Goal: Task Accomplishment & Management: Complete application form

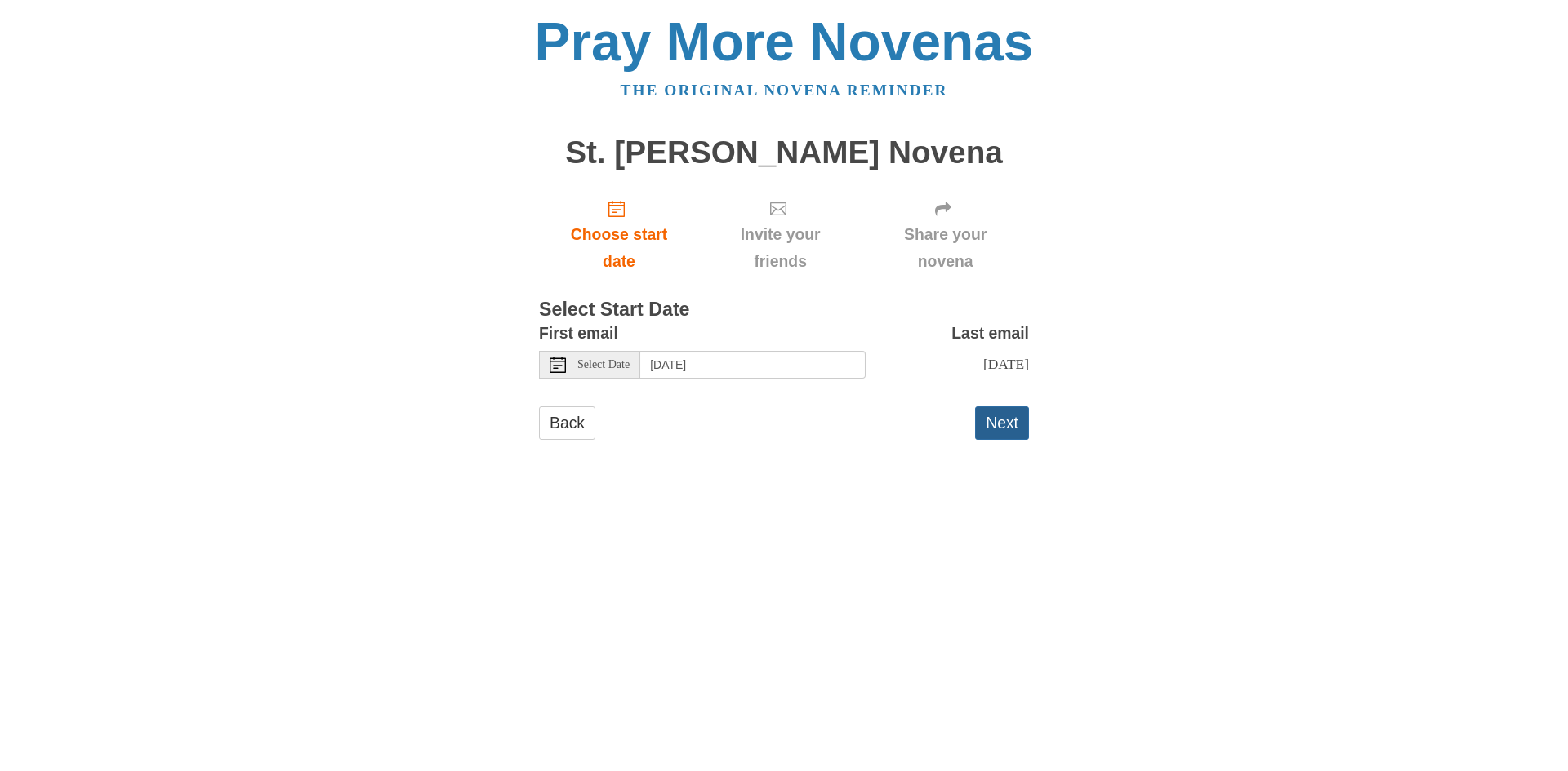
click at [1015, 420] on button "Next" at bounding box center [1001, 423] width 54 height 33
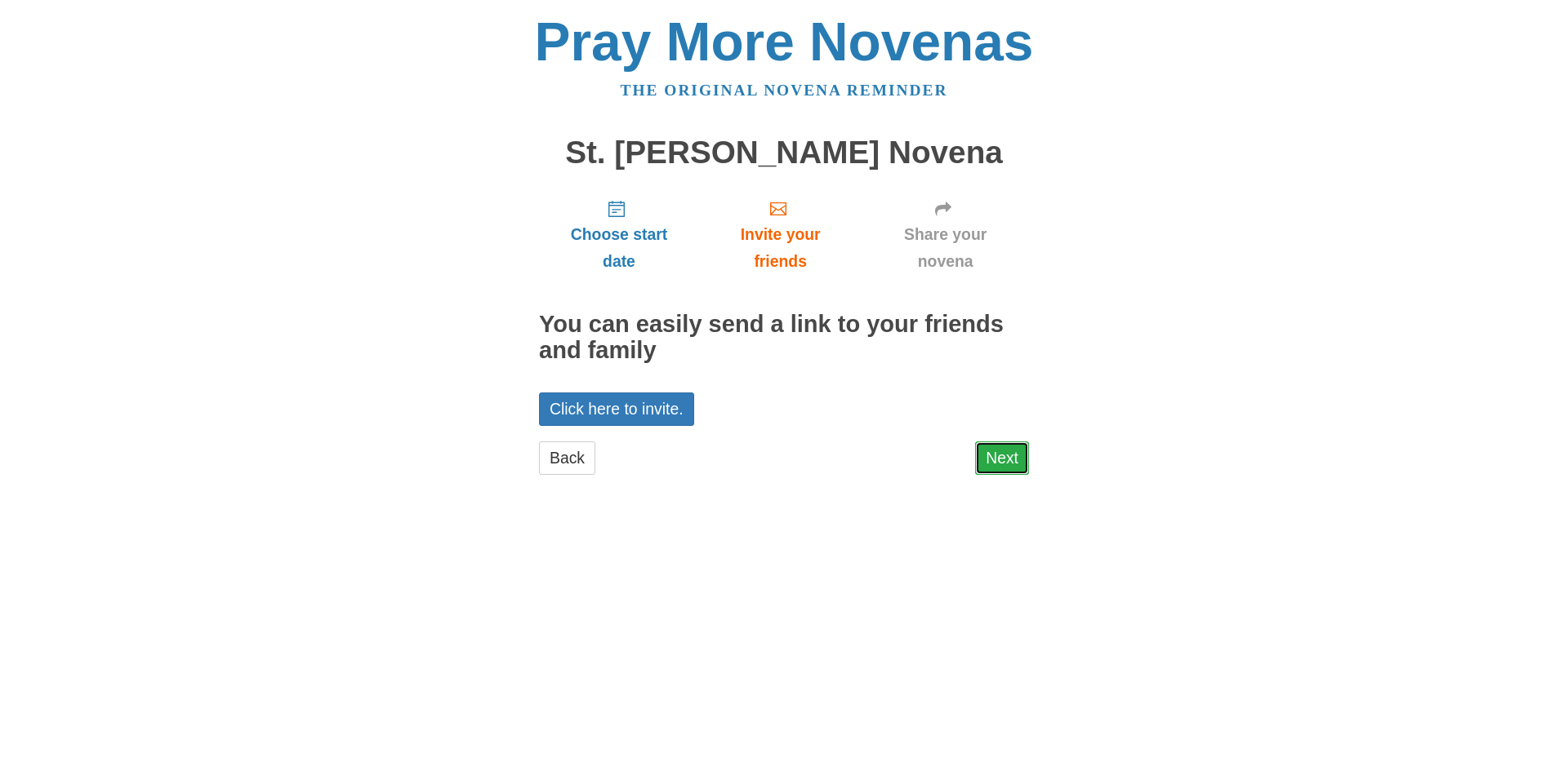
click at [1009, 449] on link "Next" at bounding box center [1001, 458] width 54 height 33
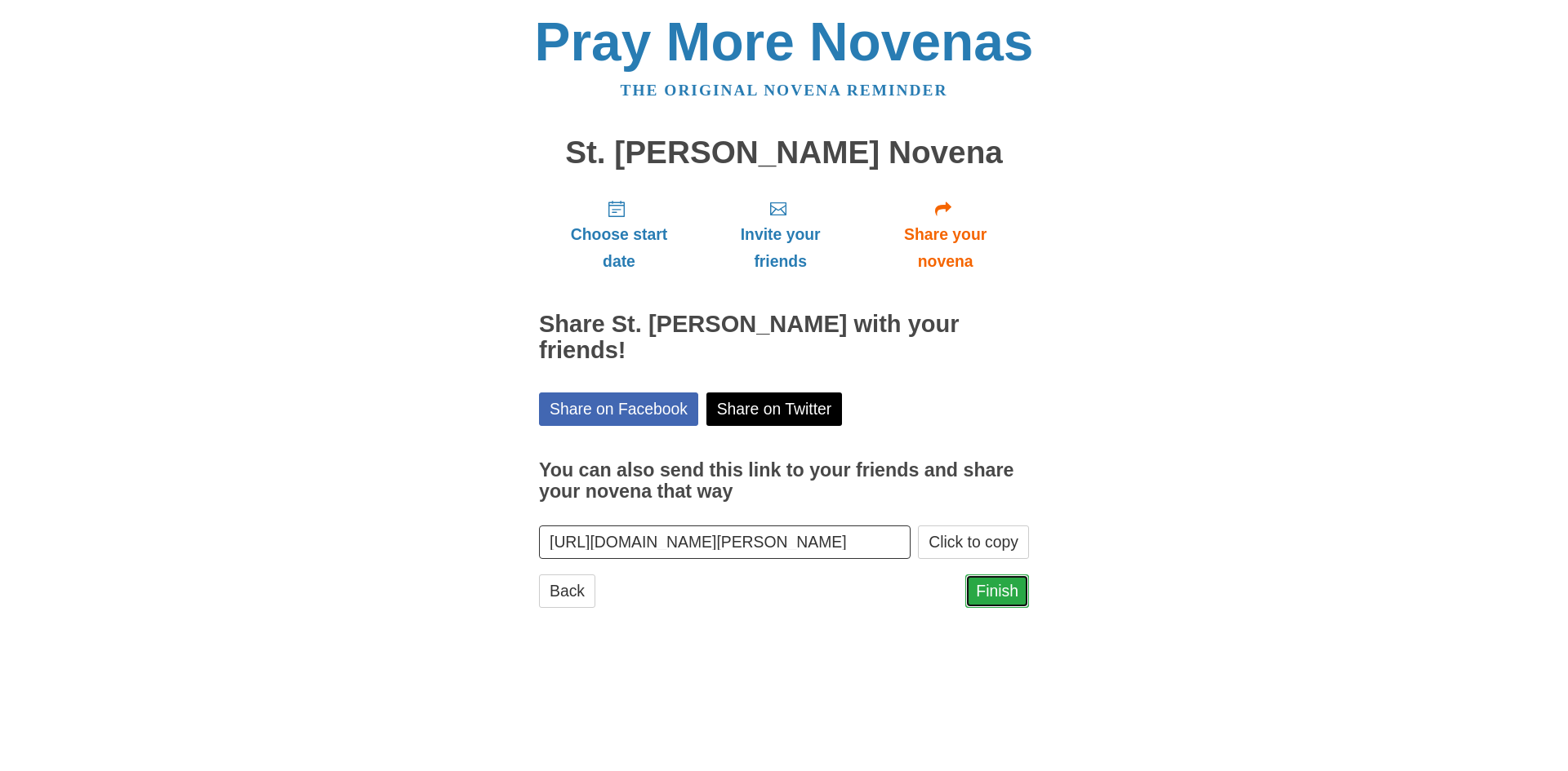
click at [1000, 592] on link "Finish" at bounding box center [996, 591] width 64 height 33
